Goal: Task Accomplishment & Management: Manage account settings

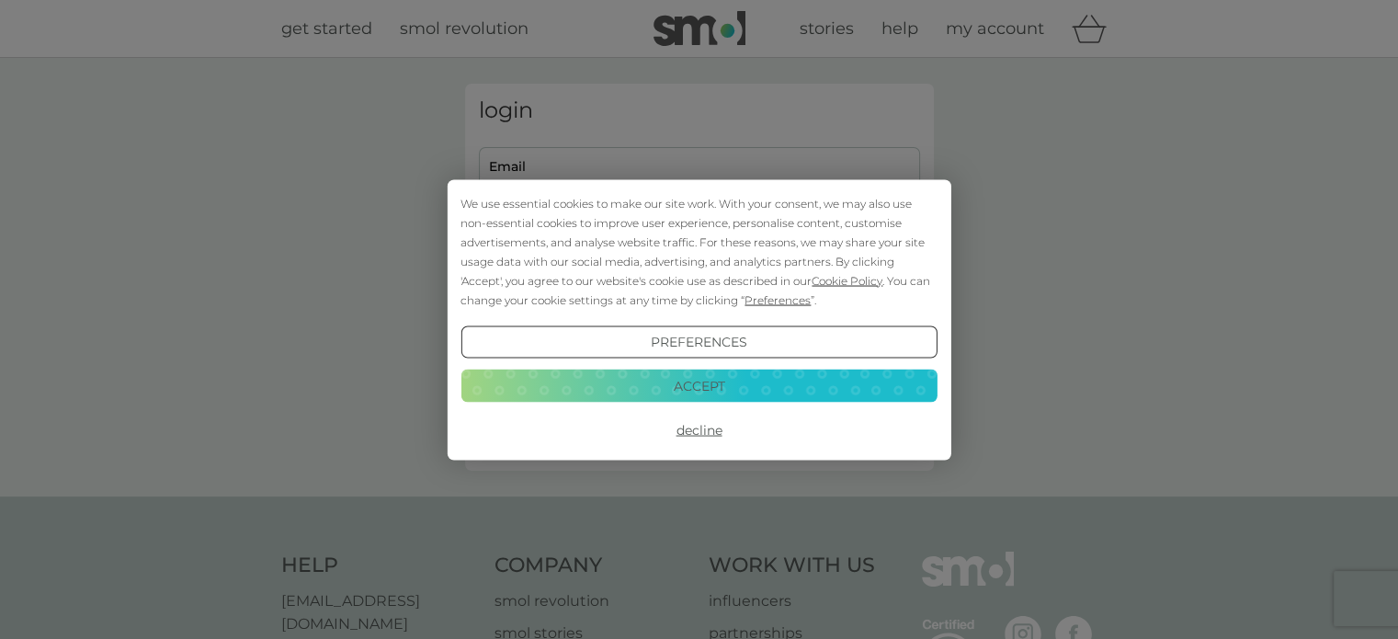
type input "[EMAIL_ADDRESS][DOMAIN_NAME]"
click at [793, 335] on button "Preferences" at bounding box center [698, 341] width 476 height 33
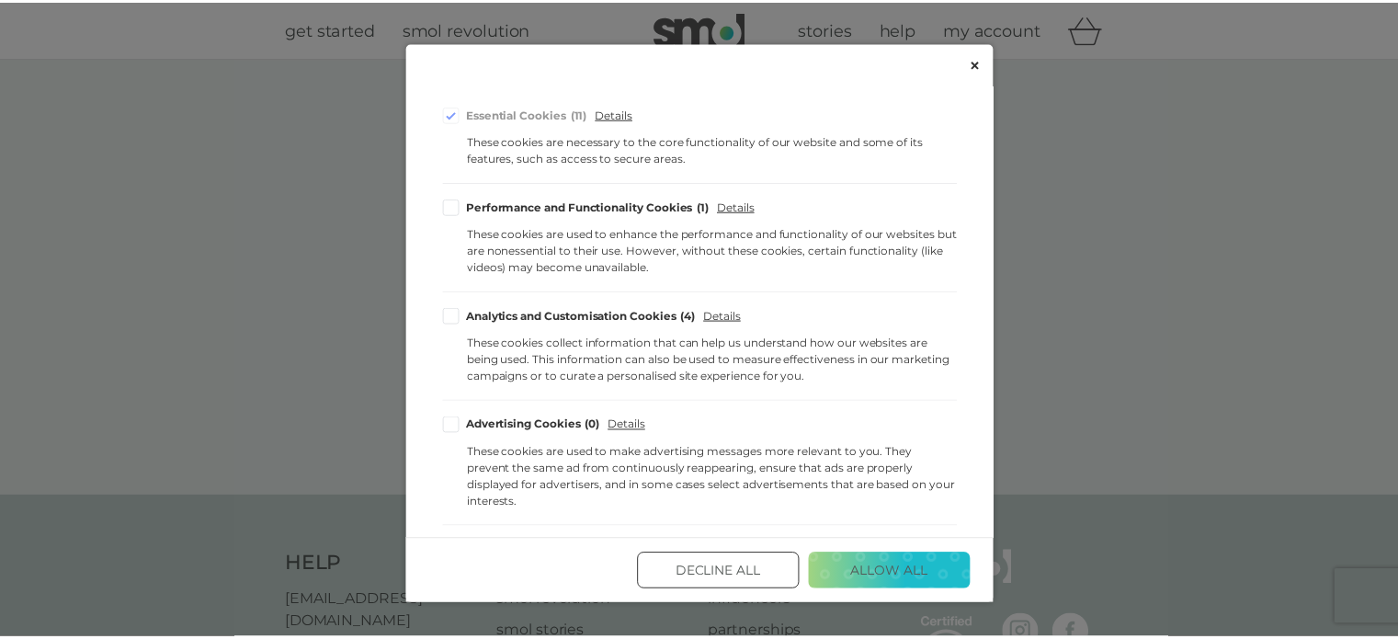
scroll to position [352, 0]
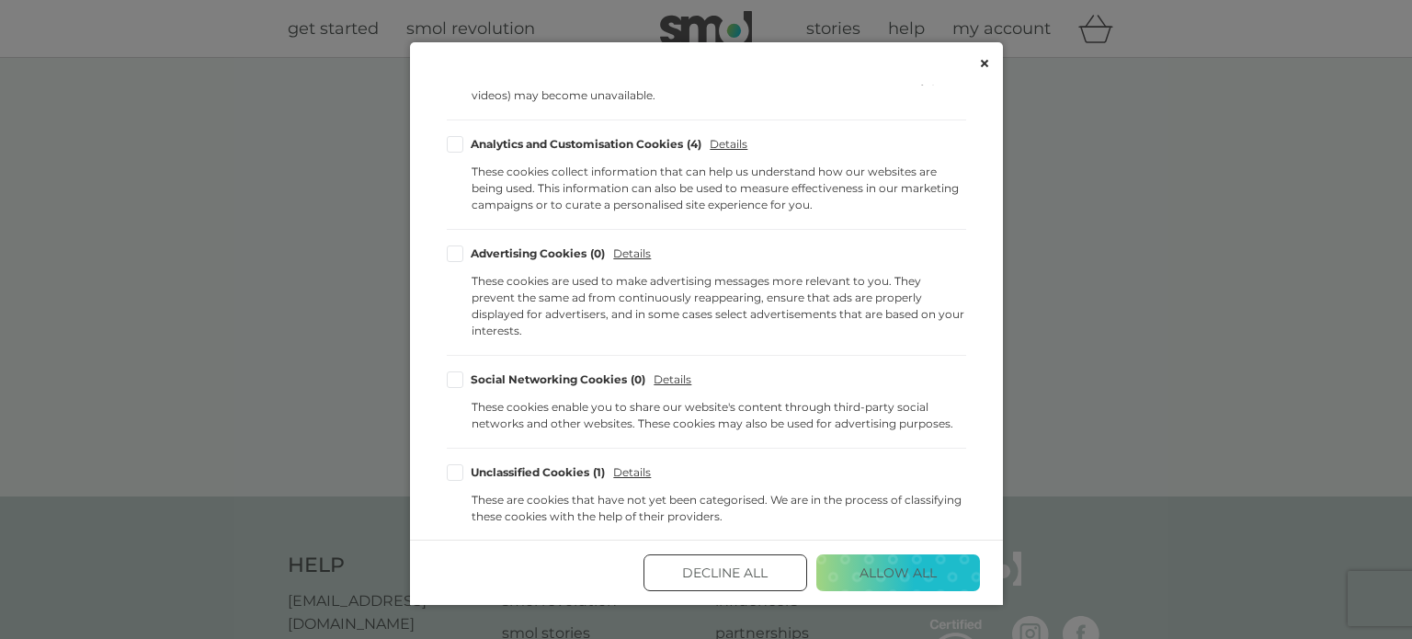
click at [909, 574] on button "Allow All" at bounding box center [898, 572] width 164 height 37
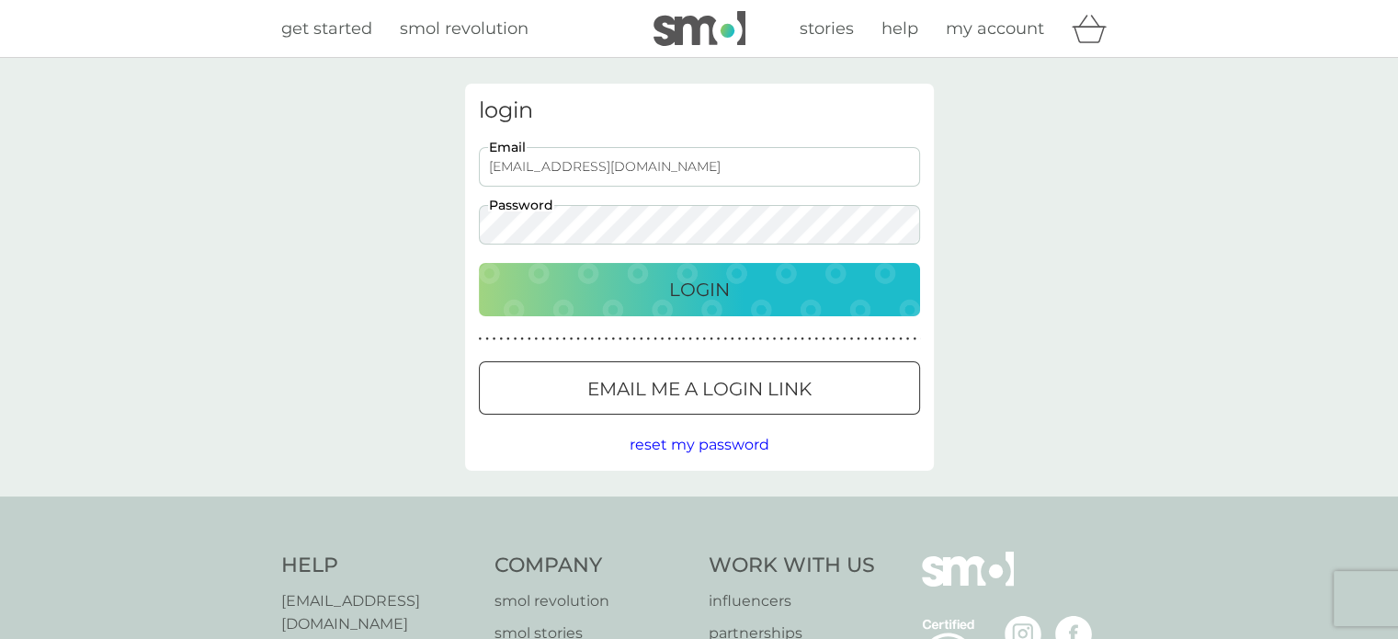
scroll to position [0, 0]
click at [739, 269] on button "Login" at bounding box center [699, 289] width 441 height 53
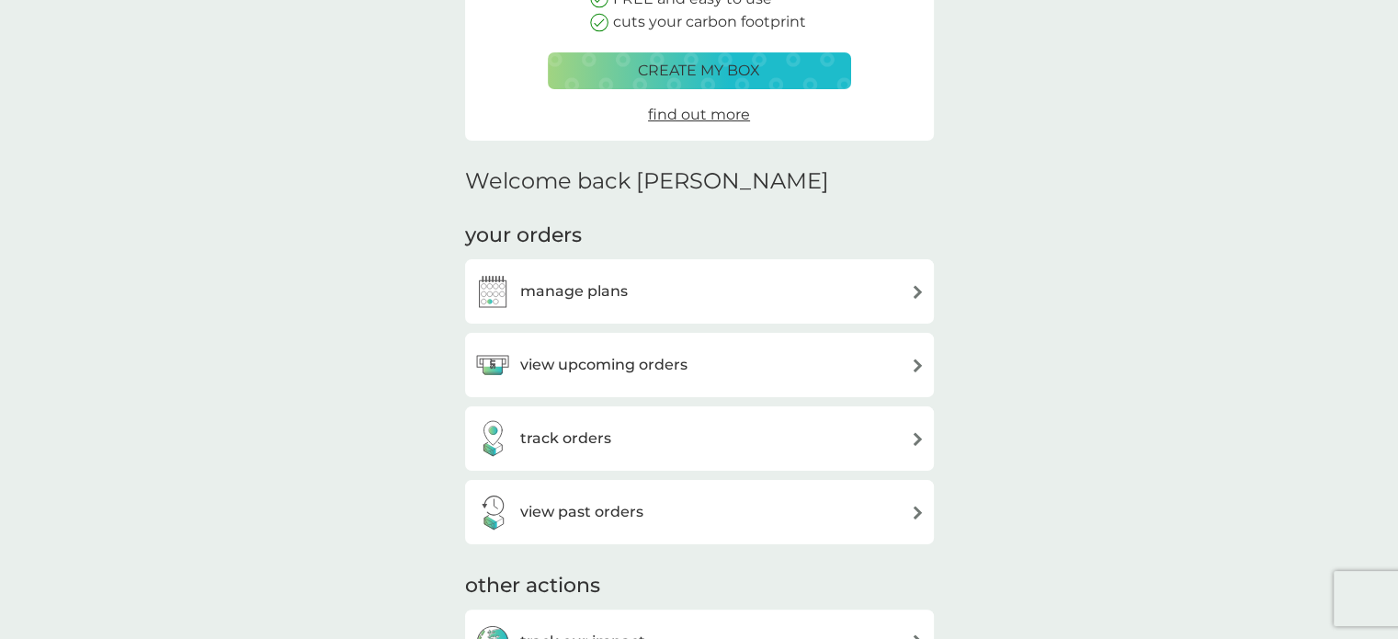
scroll to position [301, 0]
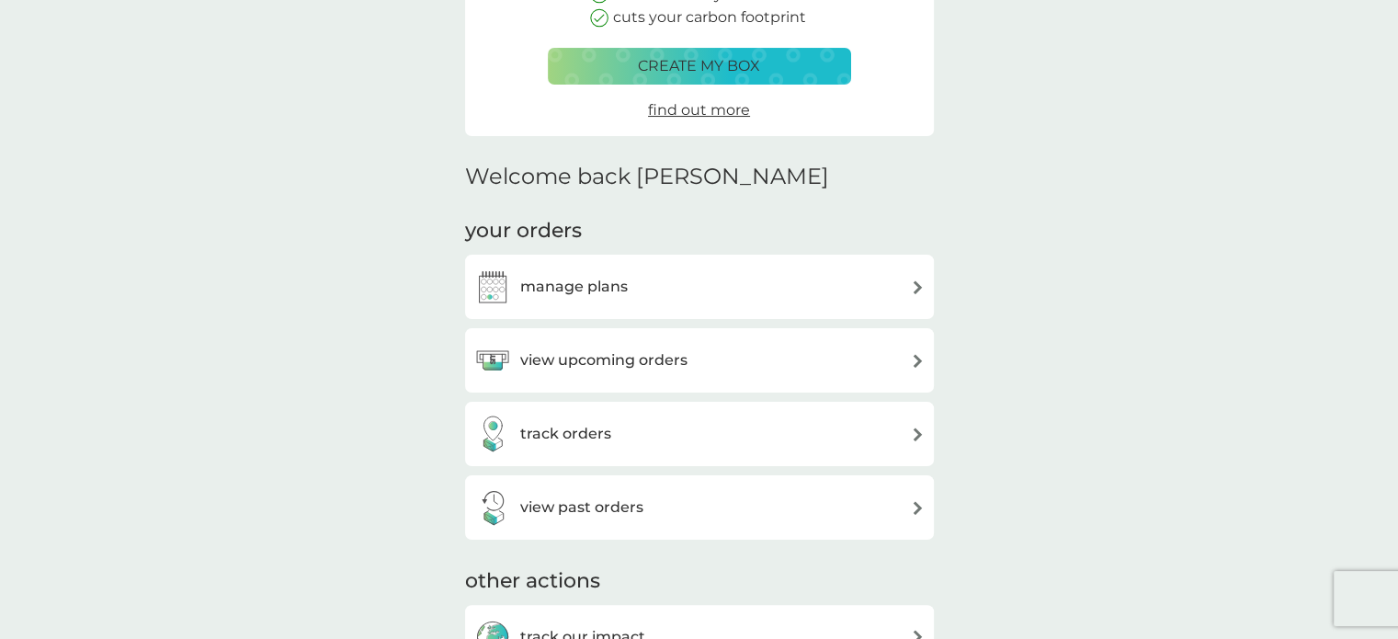
click at [858, 370] on div "view upcoming orders" at bounding box center [699, 360] width 450 height 37
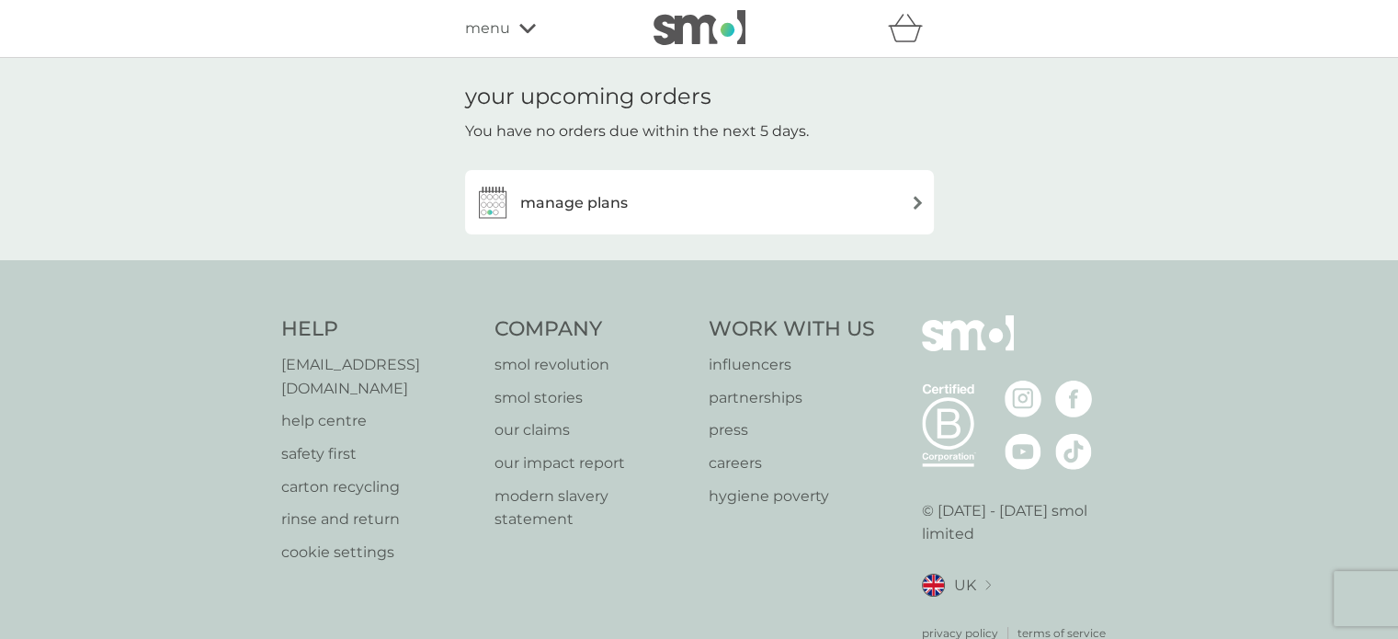
click at [863, 195] on div "manage plans" at bounding box center [699, 202] width 450 height 37
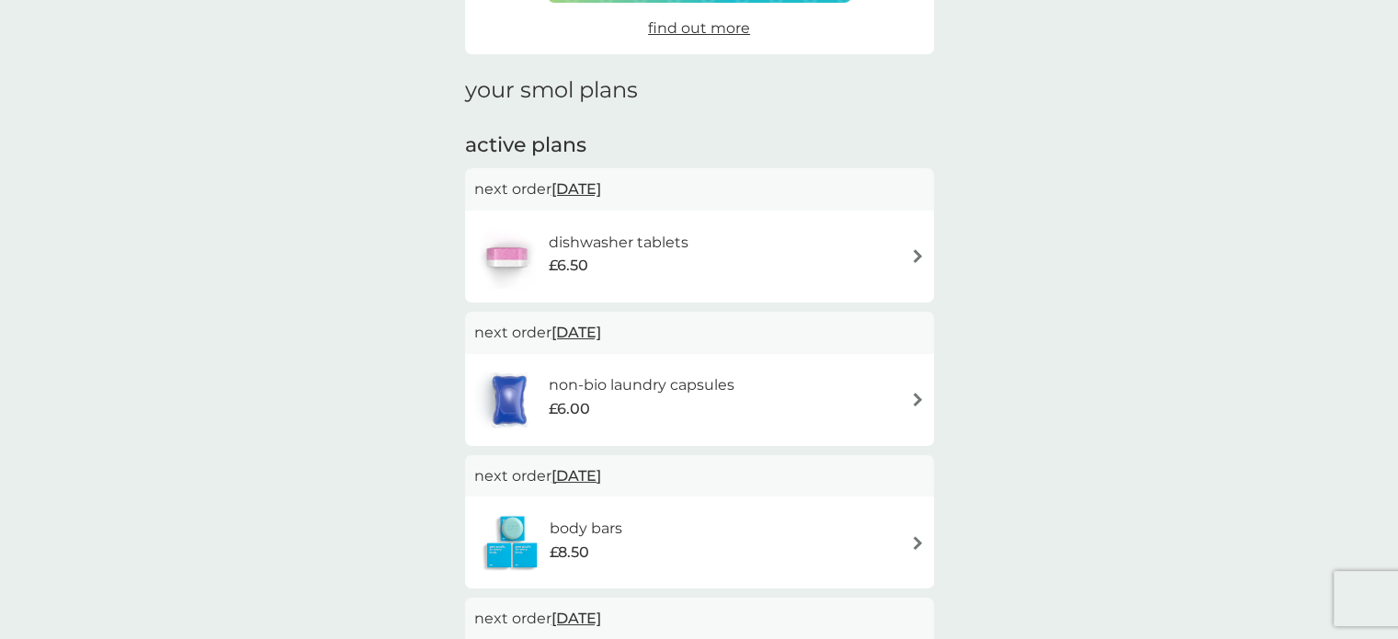
scroll to position [195, 0]
click at [919, 253] on img at bounding box center [918, 258] width 14 height 14
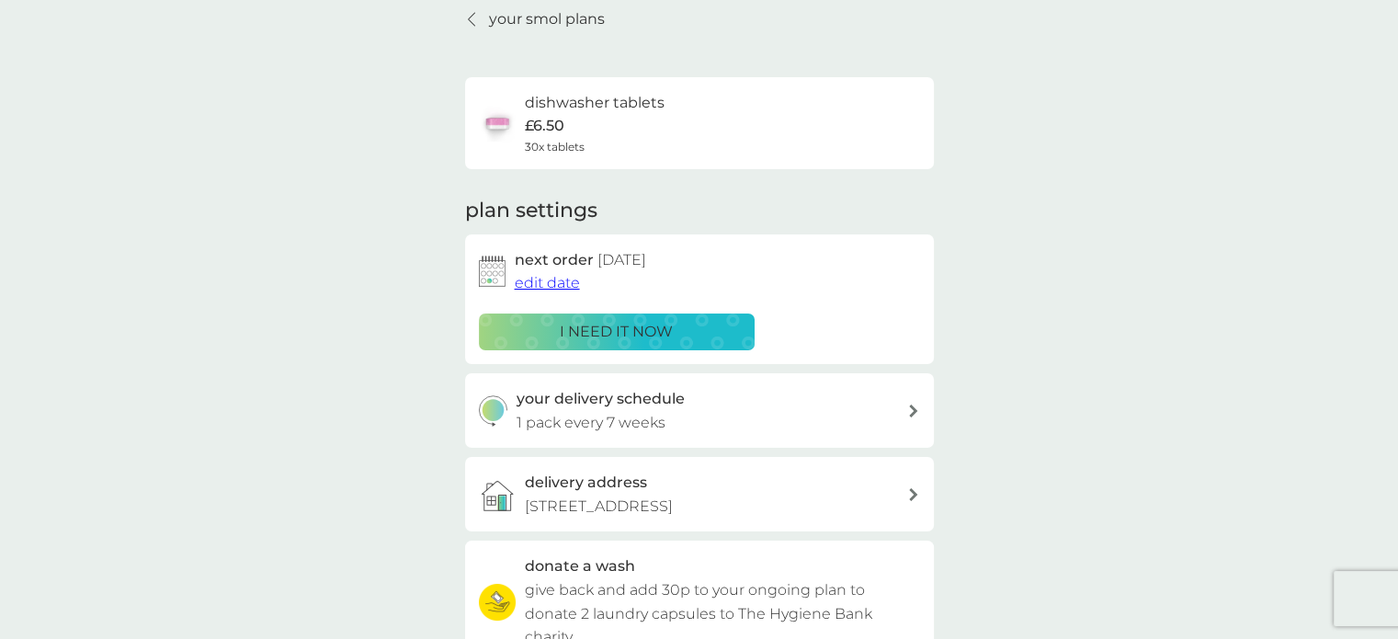
scroll to position [80, 0]
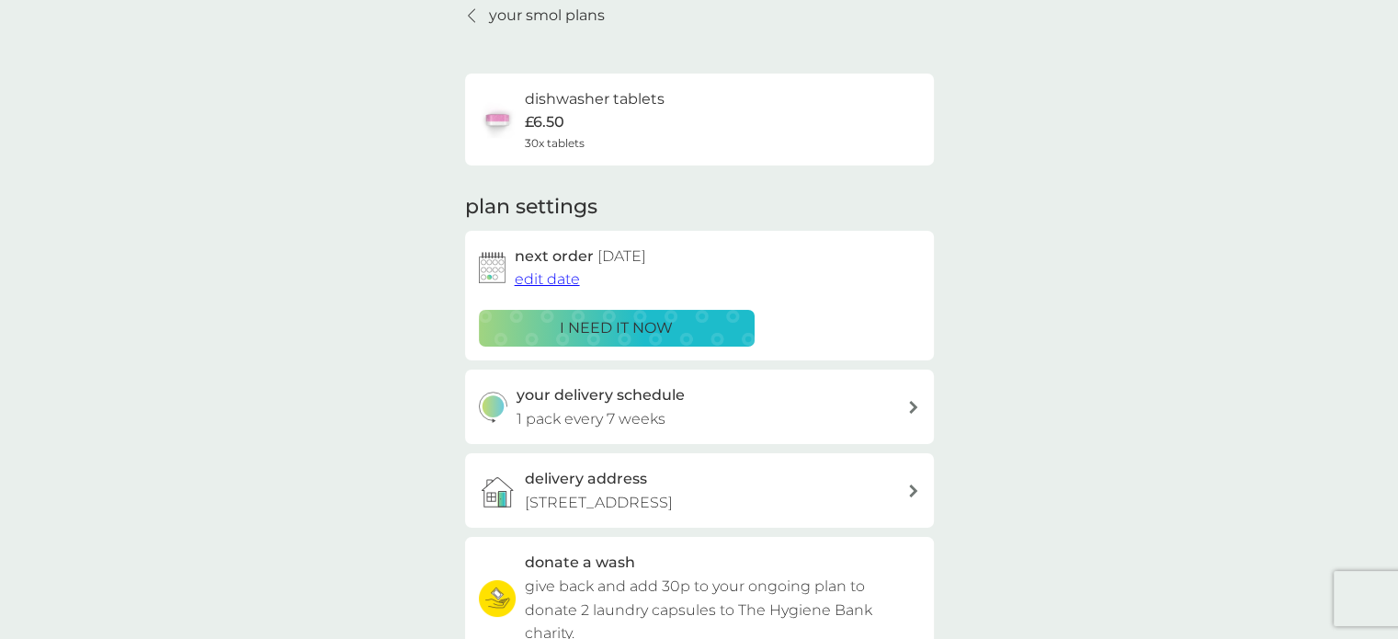
click at [551, 278] on span "edit date" at bounding box center [547, 278] width 65 height 17
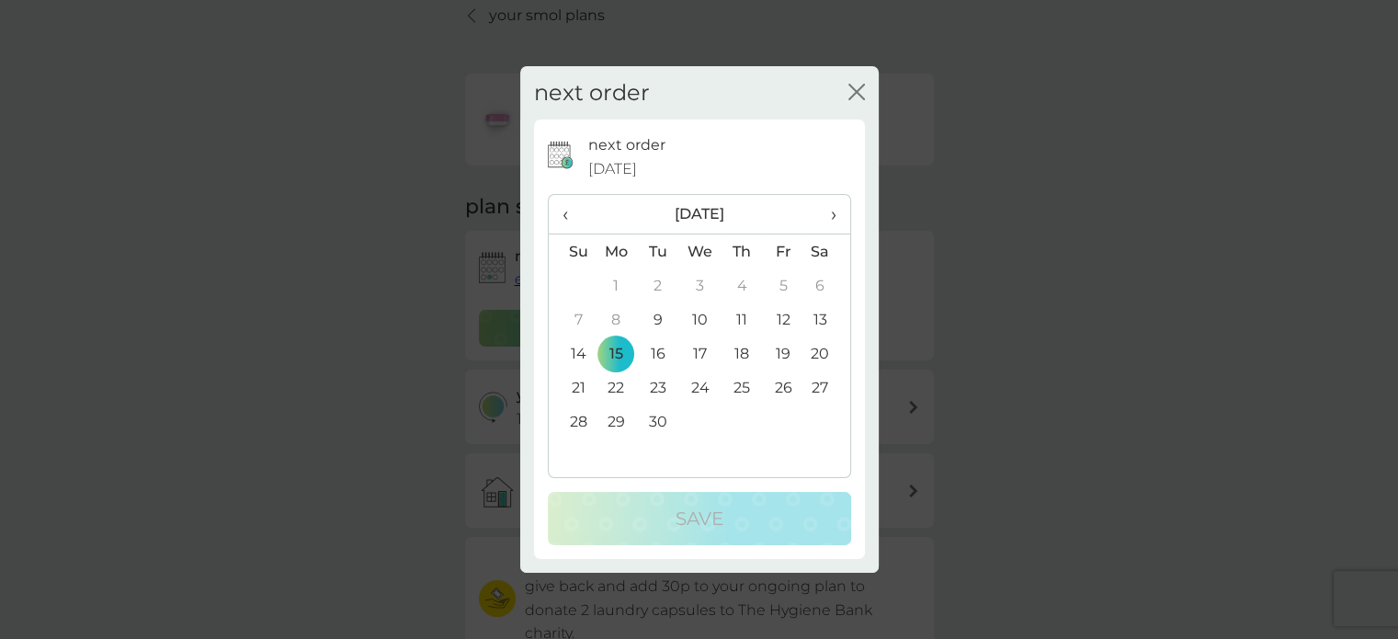
click at [831, 212] on span "›" at bounding box center [826, 214] width 18 height 39
click at [779, 314] on td "10" at bounding box center [782, 319] width 41 height 34
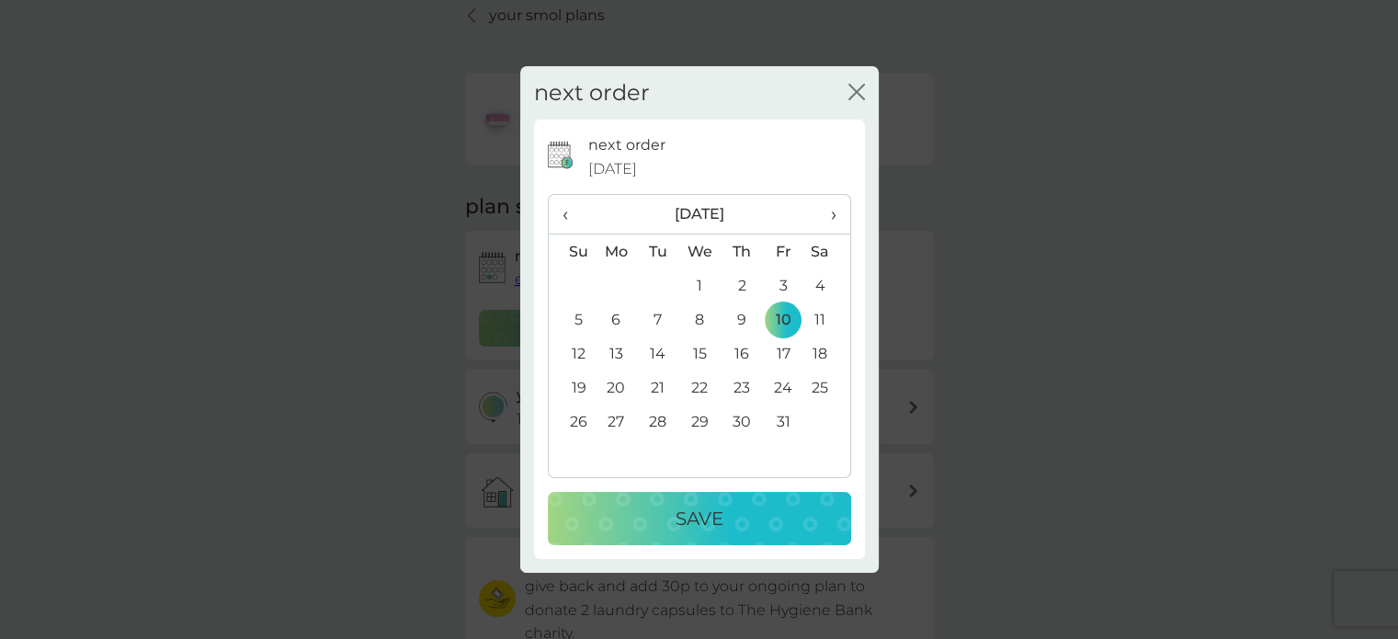
click at [707, 514] on p "Save" at bounding box center [700, 518] width 48 height 29
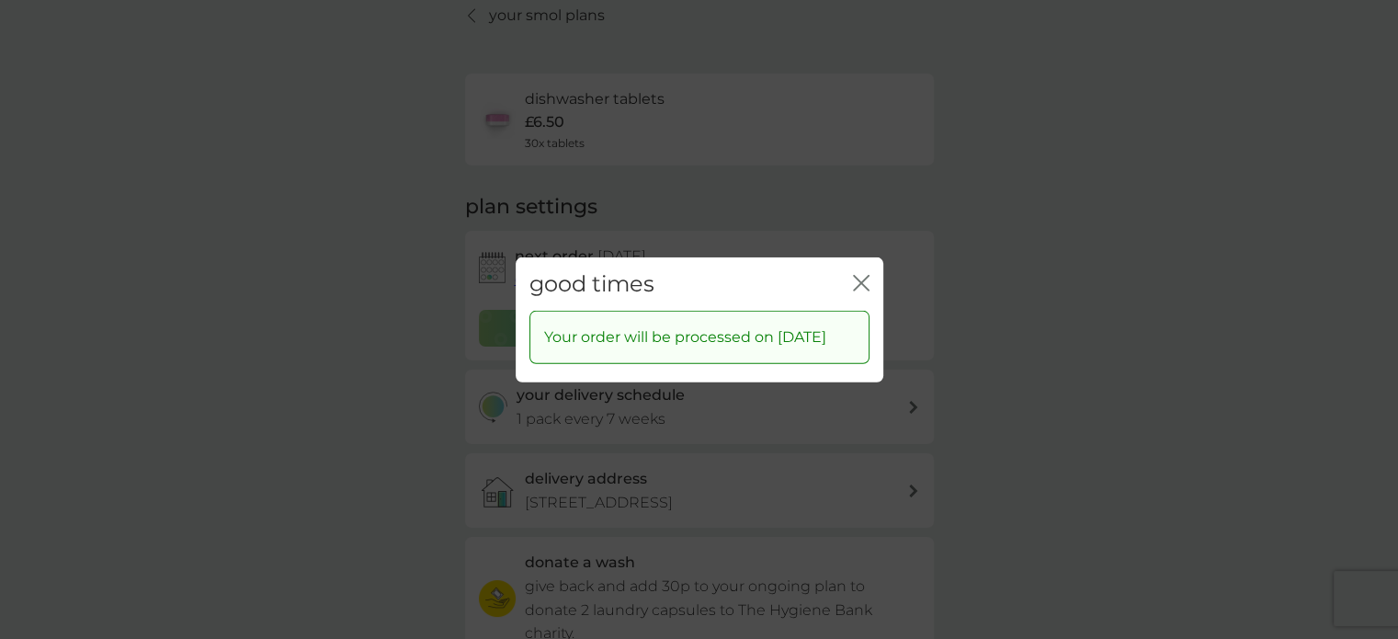
click at [864, 274] on icon "close" at bounding box center [861, 282] width 17 height 17
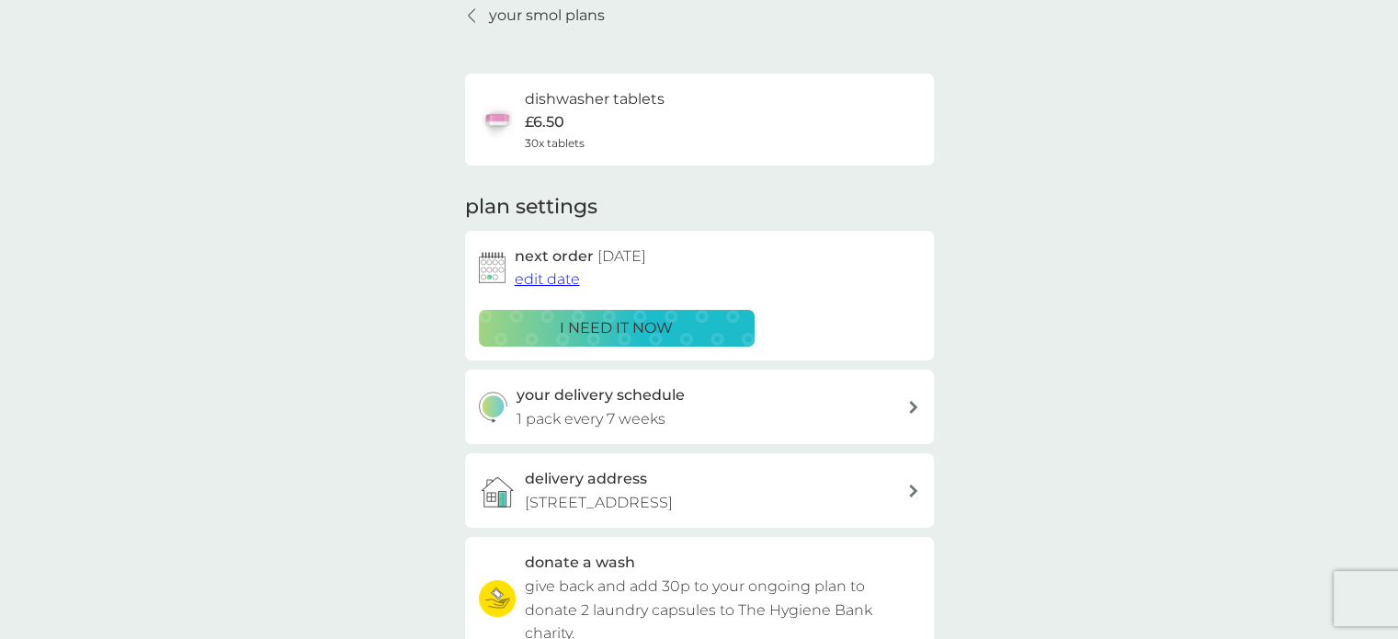
click at [468, 14] on icon at bounding box center [471, 15] width 6 height 13
